Goal: Information Seeking & Learning: Learn about a topic

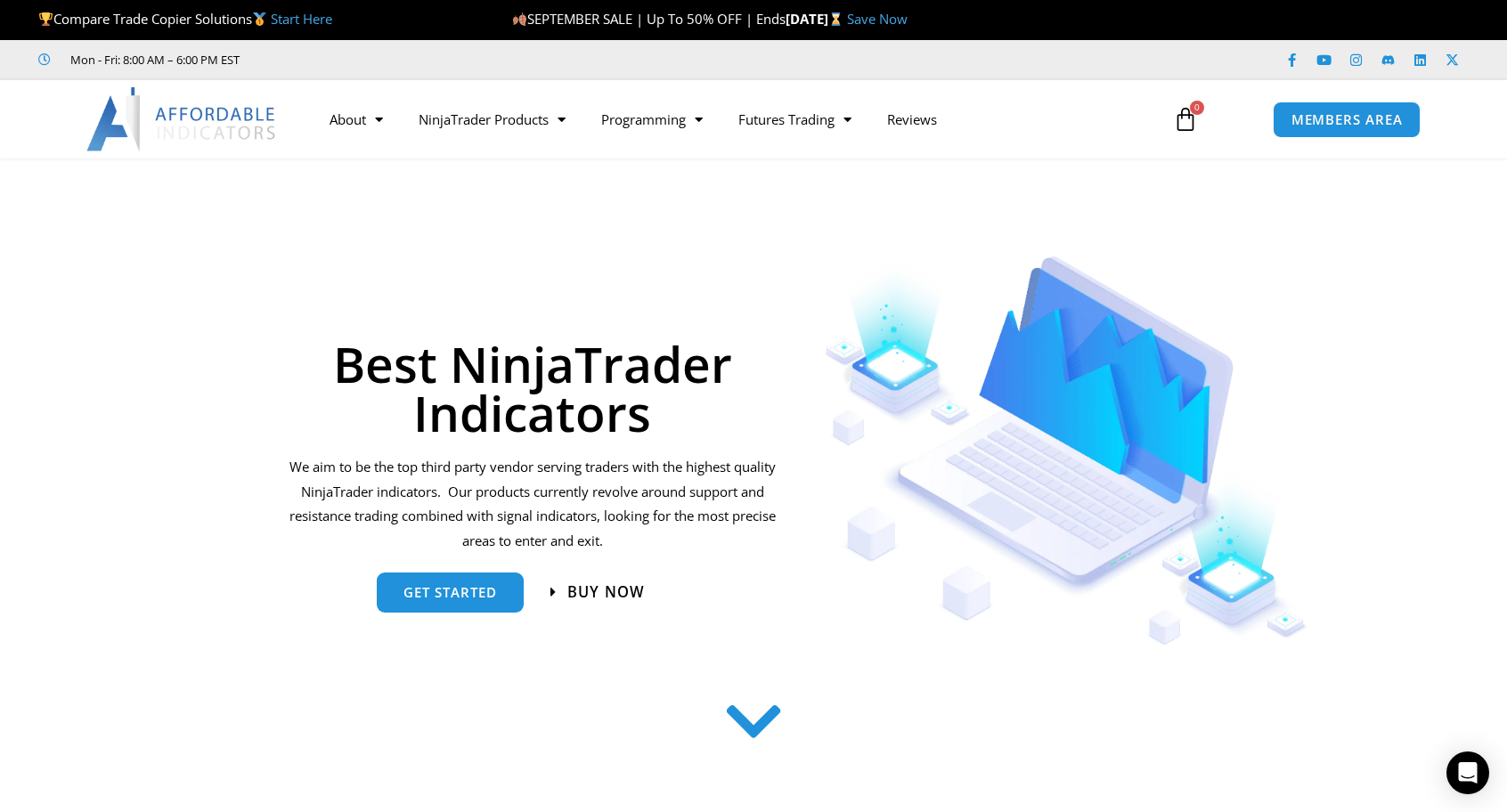
click at [601, 593] on span "Buy now" at bounding box center [605, 591] width 78 height 16
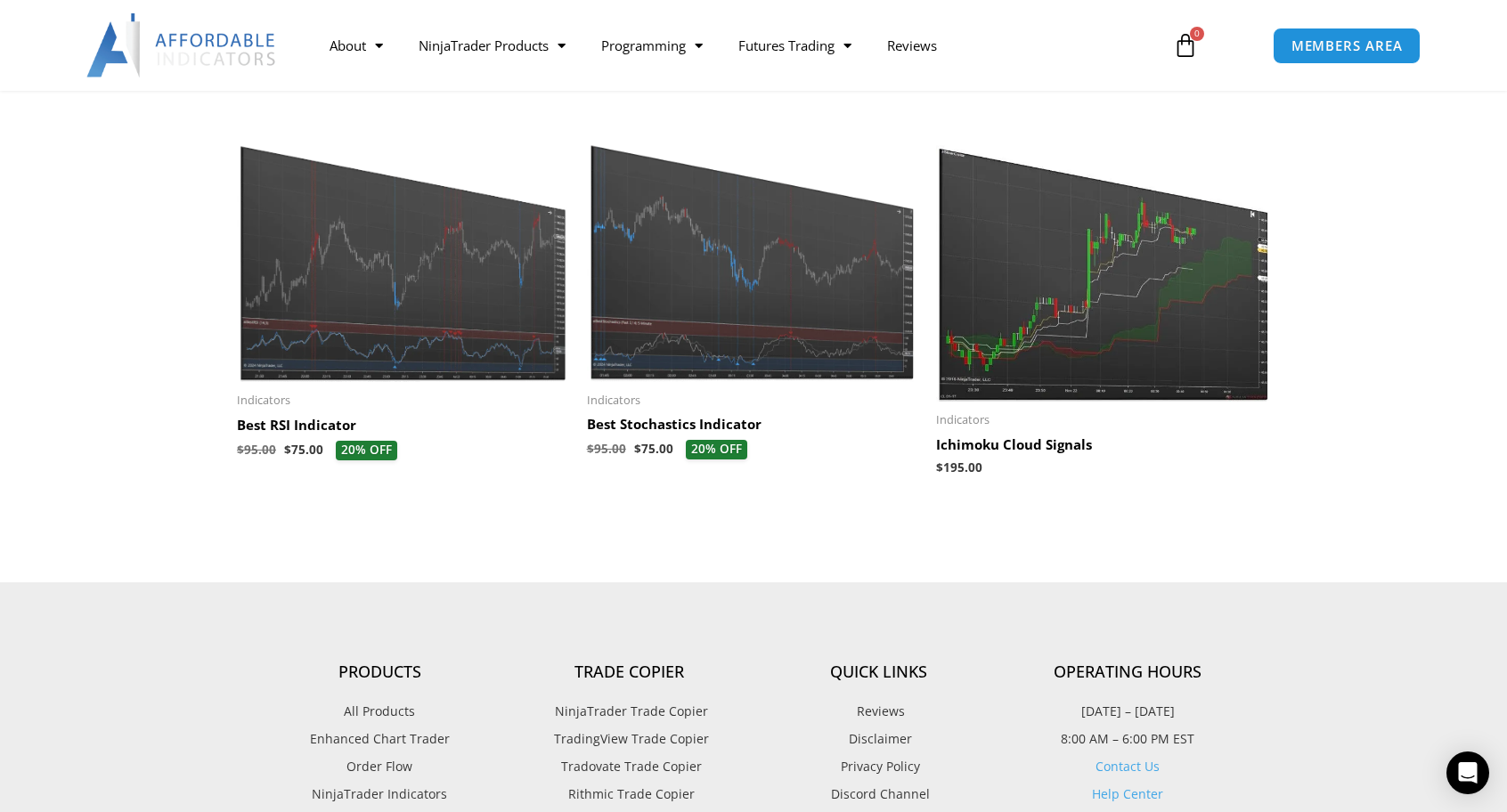
scroll to position [1737, 0]
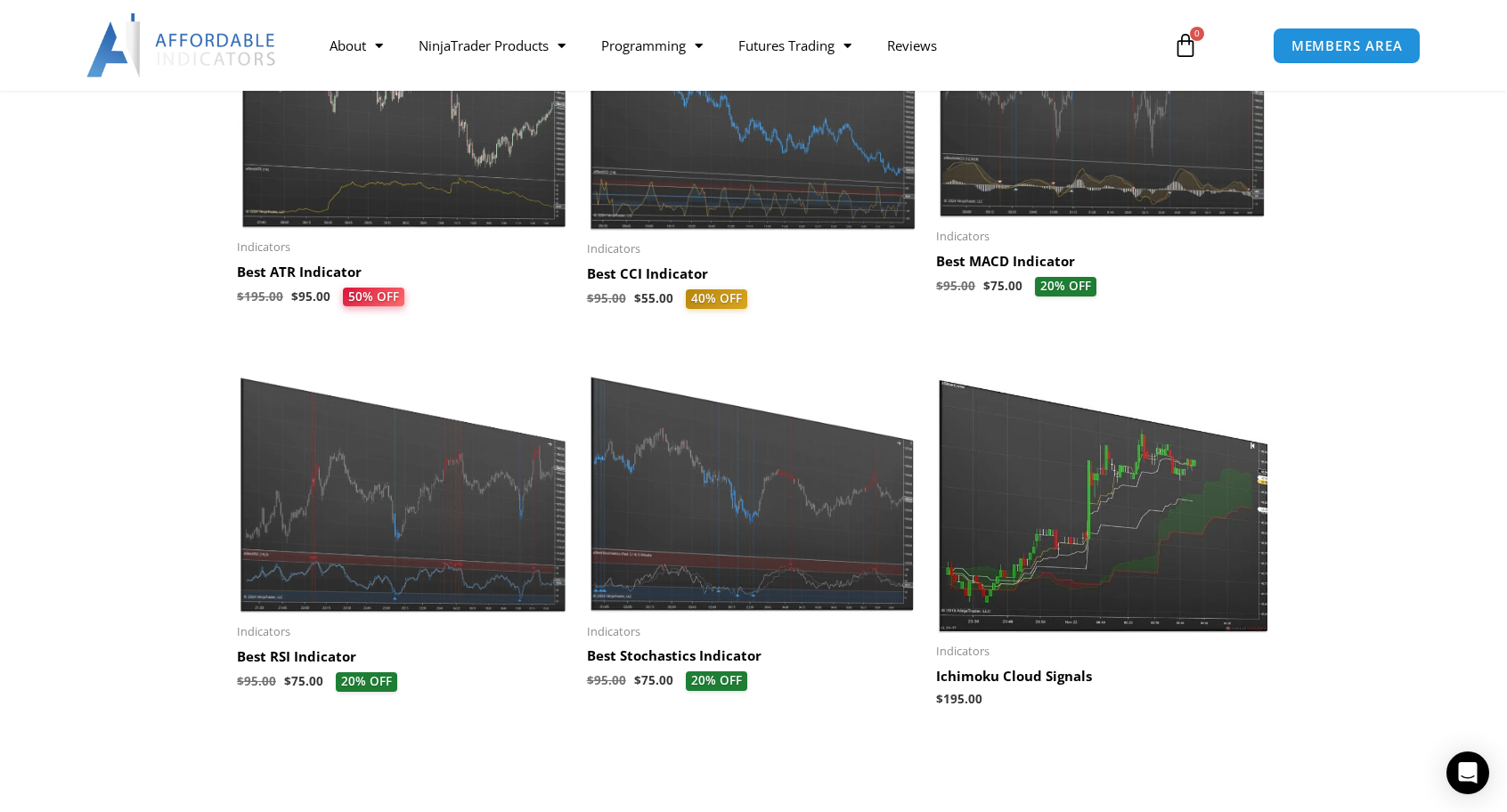
click at [368, 569] on img at bounding box center [402, 481] width 332 height 267
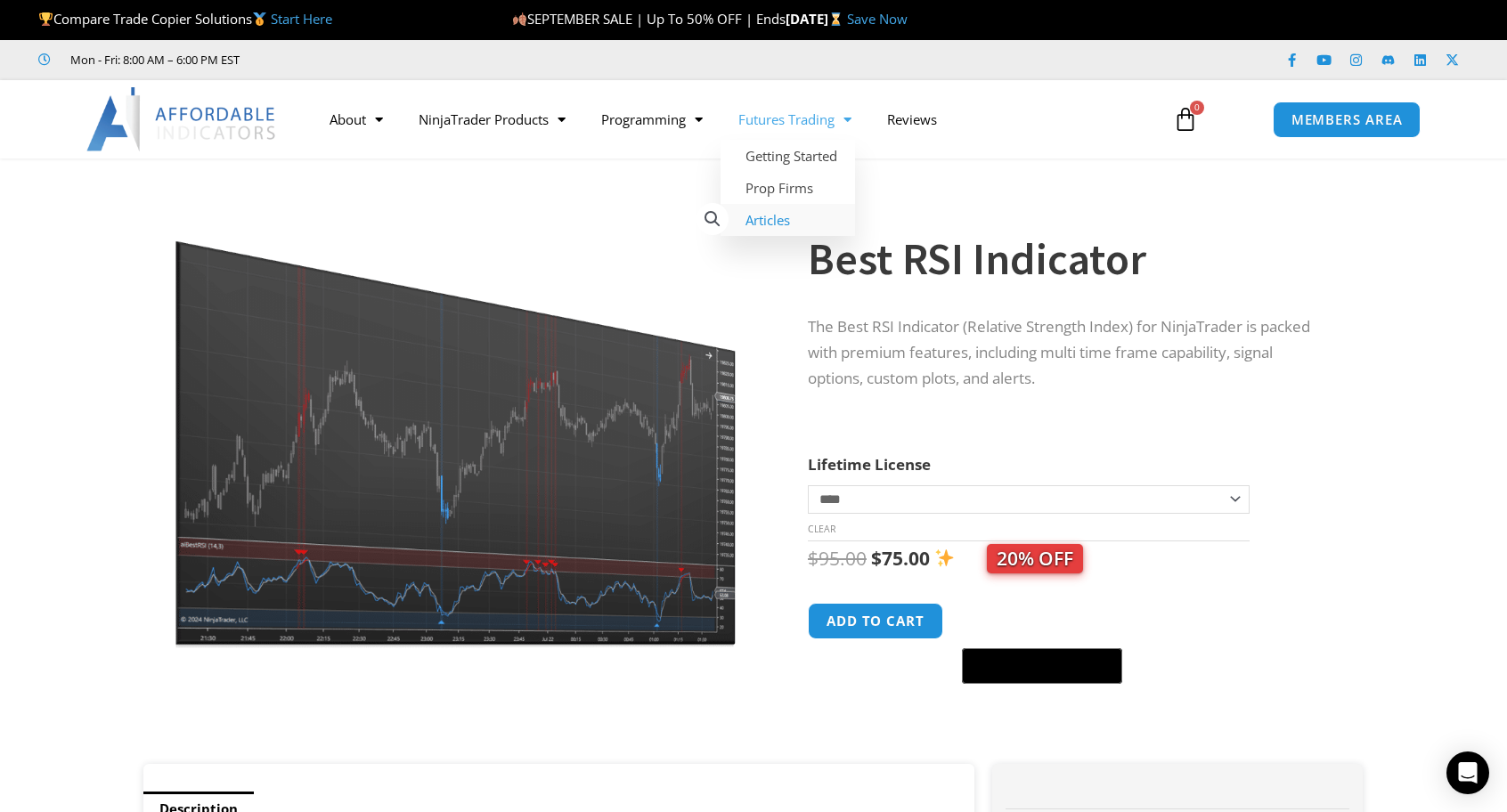
click at [795, 220] on link "Articles" at bounding box center [787, 220] width 135 height 32
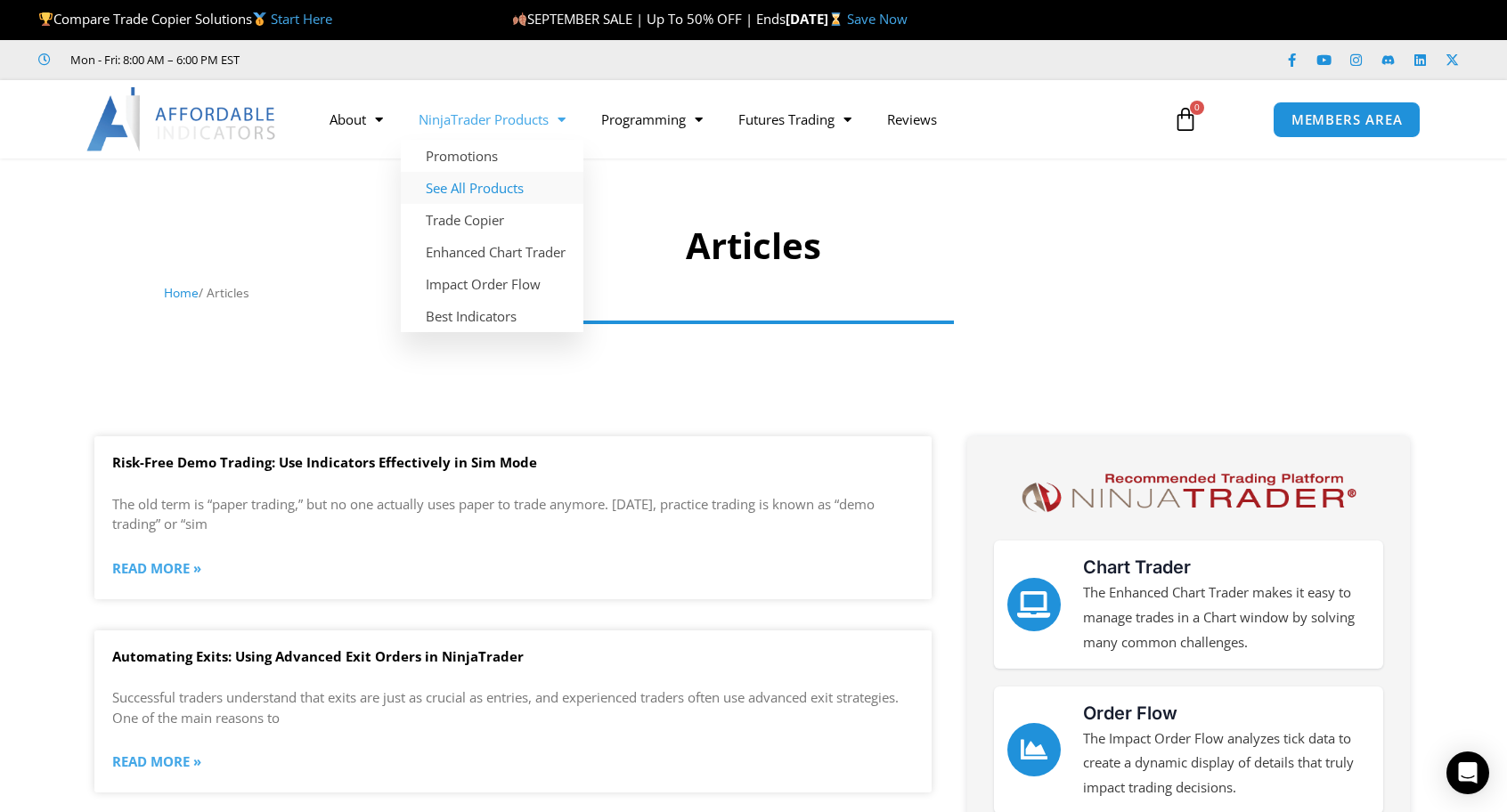
click at [536, 191] on link "See All Products" at bounding box center [491, 188] width 182 height 32
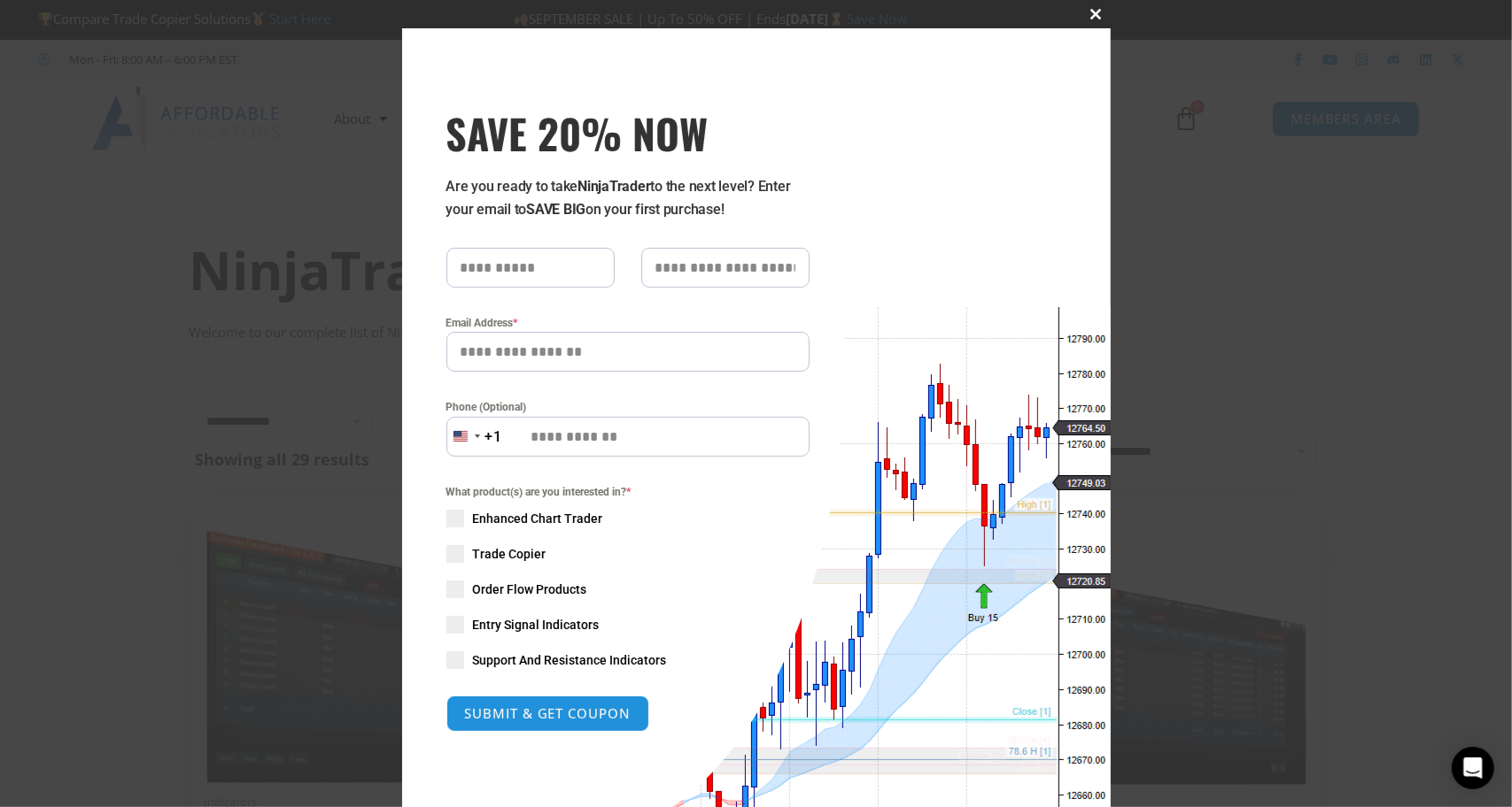
click at [1089, 16] on span "SAVE 20% NOW popup" at bounding box center [1096, 15] width 28 height 11
